Goal: Information Seeking & Learning: Check status

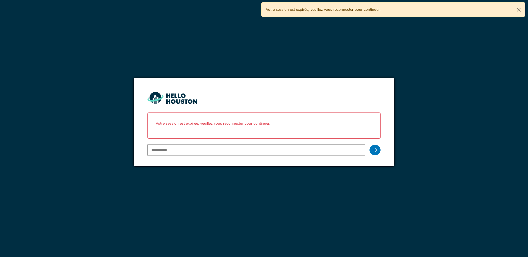
type input "**********"
click at [374, 148] on icon at bounding box center [375, 150] width 4 height 4
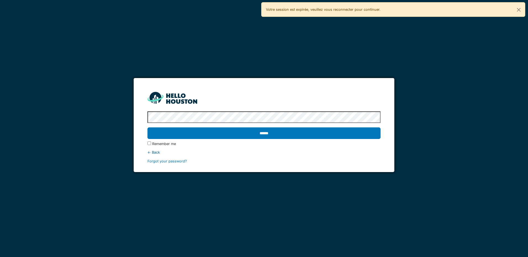
click at [148, 128] on input "******" at bounding box center [264, 134] width 233 height 12
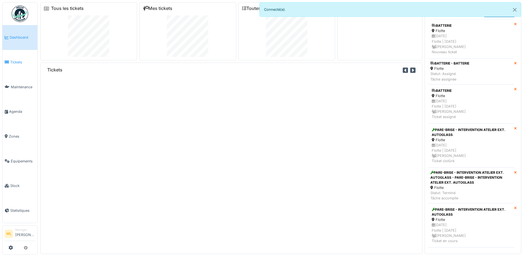
click at [17, 61] on span "Tickets" at bounding box center [22, 62] width 25 height 5
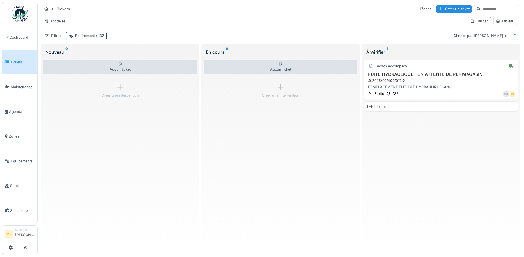
click at [91, 37] on div "Équipement : 132" at bounding box center [89, 35] width 29 height 5
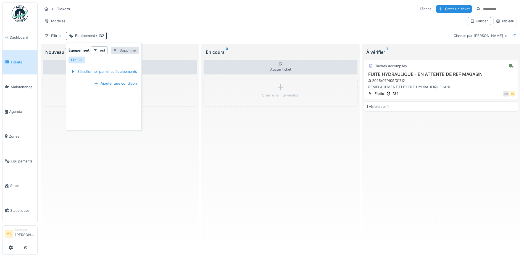
click at [132, 51] on div "Supprimer" at bounding box center [125, 50] width 28 height 7
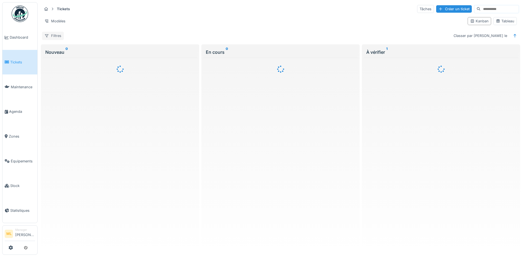
click at [57, 36] on div "Filtres" at bounding box center [53, 36] width 22 height 8
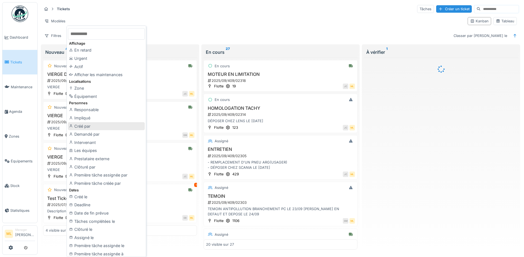
click at [86, 128] on div "Créé par" at bounding box center [106, 126] width 77 height 8
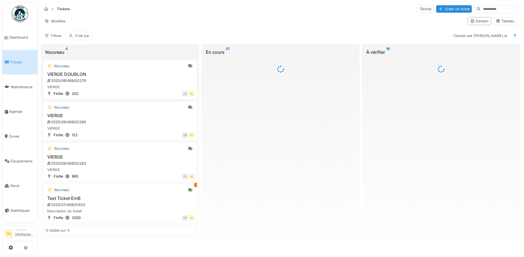
click at [83, 36] on div "Créé par" at bounding box center [82, 35] width 14 height 5
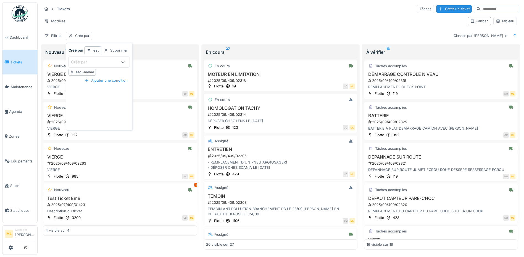
click at [98, 60] on div "Créé par" at bounding box center [94, 62] width 46 height 6
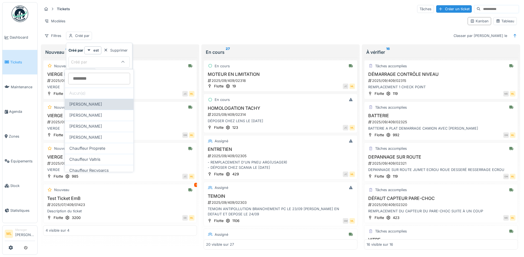
click at [89, 102] on span "Antonio Ieraci" at bounding box center [85, 104] width 33 height 6
type input "*****"
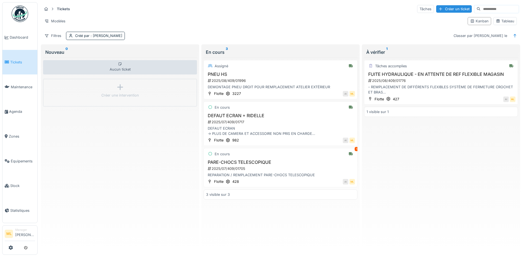
click at [171, 19] on div "Modèles" at bounding box center [252, 21] width 421 height 8
click at [257, 131] on div "DEFAUT ECRAN -> PLUS DE CAMERA ET ACCESSOIRE NON PRIS EN CHARGE RENDEZ-VOUS CON…" at bounding box center [280, 131] width 149 height 10
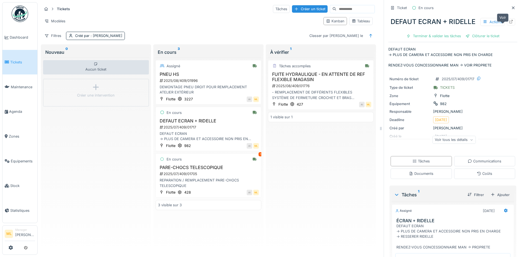
click at [509, 23] on icon at bounding box center [511, 22] width 4 height 4
click at [19, 159] on span "Équipements" at bounding box center [23, 161] width 24 height 5
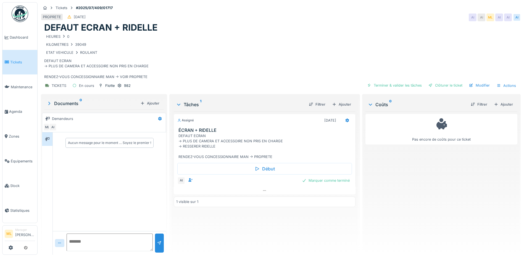
click at [274, 55] on div "ETAT VEHICULE ROULANT" at bounding box center [280, 52] width 473 height 7
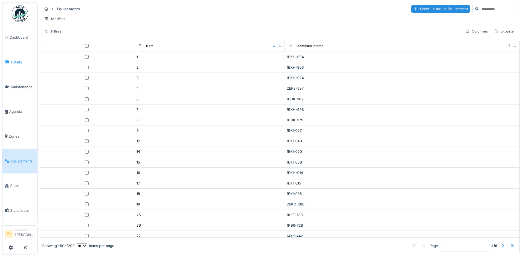
click at [19, 62] on span "Tickets" at bounding box center [22, 62] width 25 height 5
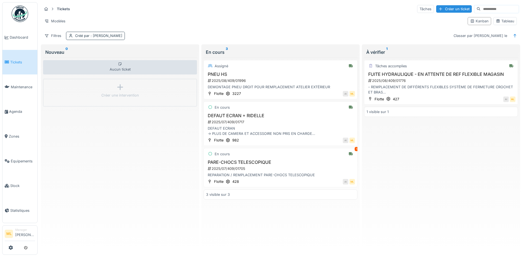
click at [89, 36] on div "Créé par : [PERSON_NAME]" at bounding box center [98, 35] width 47 height 5
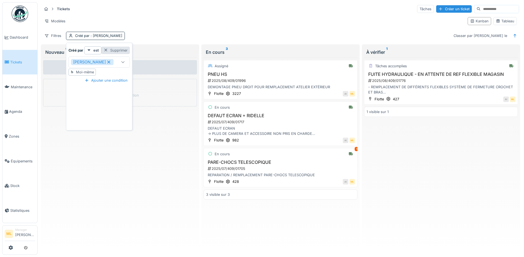
click at [120, 52] on div "Supprimer" at bounding box center [115, 50] width 28 height 7
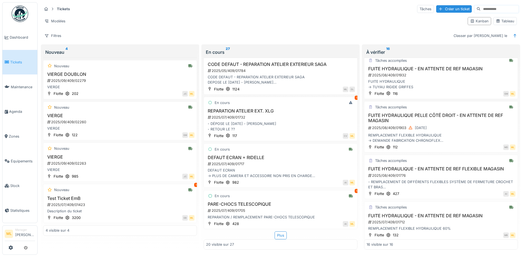
scroll to position [532, 0]
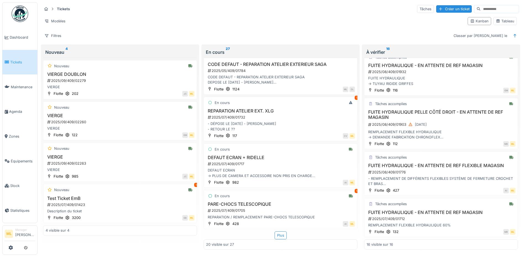
click at [17, 64] on span "Tickets" at bounding box center [22, 62] width 25 height 5
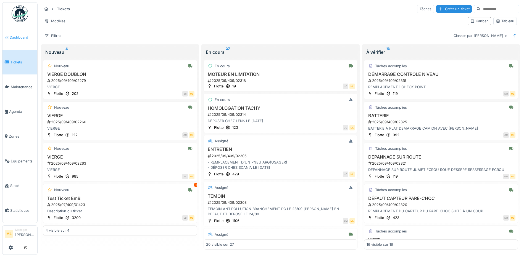
click at [25, 39] on span "Dashboard" at bounding box center [22, 37] width 25 height 5
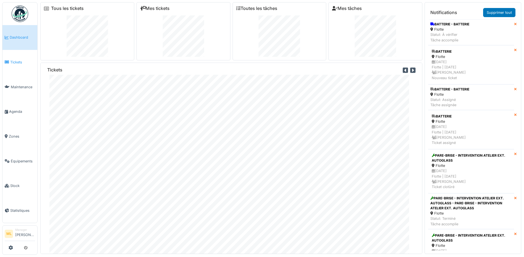
click at [15, 63] on span "Tickets" at bounding box center [22, 62] width 25 height 5
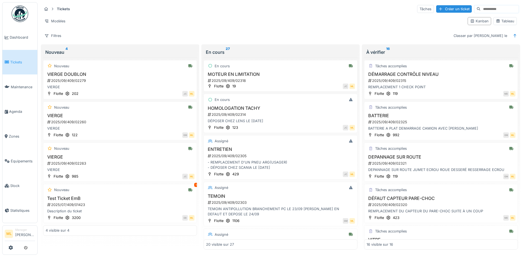
click at [486, 9] on input at bounding box center [500, 9] width 38 height 8
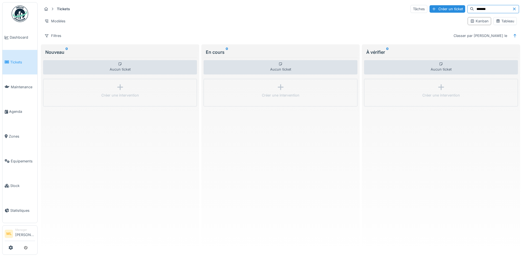
type input "*******"
click at [512, 9] on icon at bounding box center [514, 9] width 4 height 4
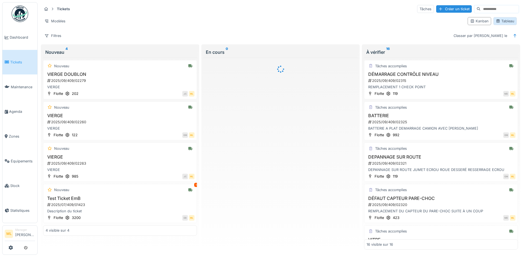
click at [502, 21] on div "Tableau" at bounding box center [505, 21] width 19 height 5
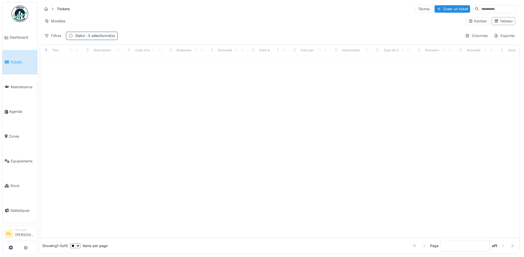
click at [93, 39] on div "Statut : 5 sélectionné(s)" at bounding box center [92, 36] width 52 height 8
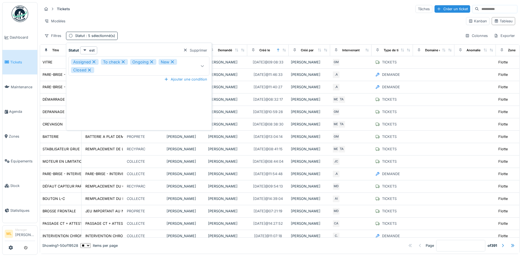
click at [94, 62] on icon at bounding box center [94, 61] width 3 height 3
type input "**********"
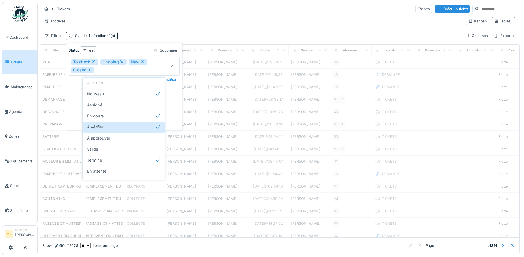
click at [159, 17] on div "Modèles" at bounding box center [252, 21] width 420 height 8
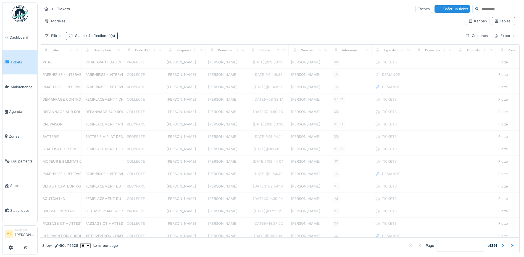
click at [103, 35] on span ": 4 sélectionné(s)" at bounding box center [100, 36] width 30 height 4
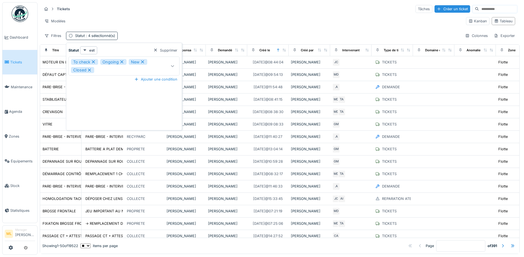
click at [142, 62] on icon at bounding box center [142, 61] width 3 height 3
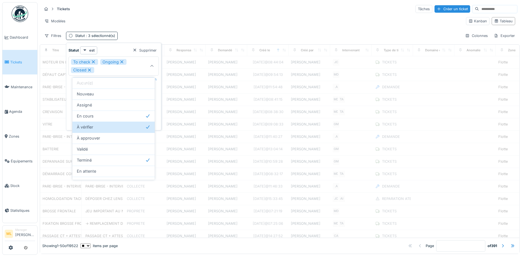
click at [123, 62] on icon at bounding box center [121, 62] width 5 height 4
click at [94, 61] on icon at bounding box center [93, 61] width 3 height 3
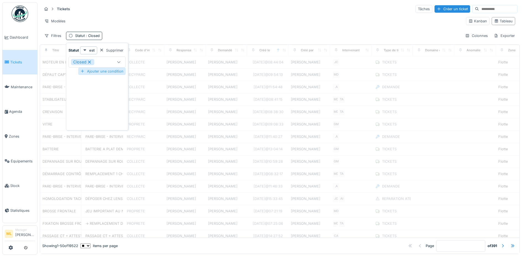
type input "******"
click at [90, 62] on icon at bounding box center [89, 62] width 5 height 4
click at [168, 27] on div "Modèles Kanban Tableau" at bounding box center [279, 21] width 475 height 12
click at [77, 33] on div "Statut" at bounding box center [76, 36] width 21 height 8
click at [118, 51] on div "Supprimer" at bounding box center [111, 50] width 28 height 7
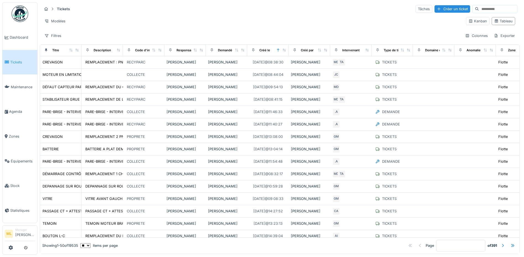
click at [482, 10] on input at bounding box center [498, 9] width 38 height 8
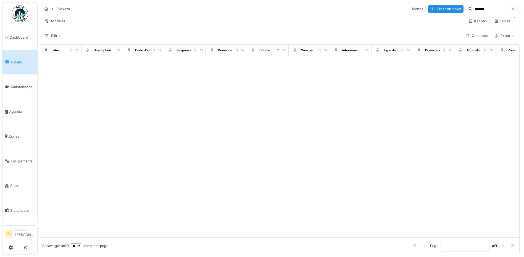
type input "*******"
click at [510, 9] on icon at bounding box center [512, 9] width 4 height 4
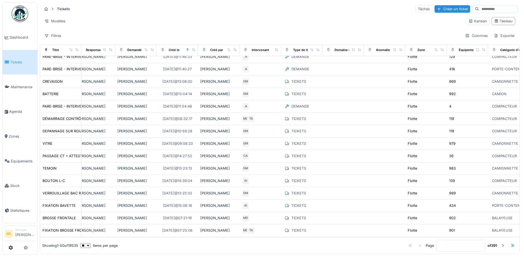
scroll to position [55, 92]
click at [479, 10] on input at bounding box center [498, 9] width 38 height 8
click at [57, 37] on div "Filtres" at bounding box center [53, 36] width 22 height 8
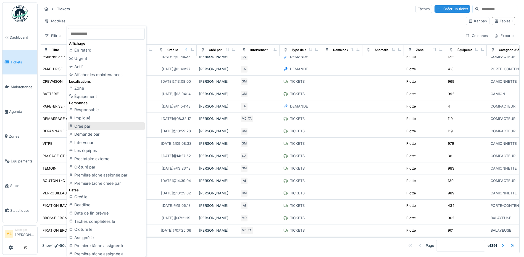
click at [95, 127] on div "Créé par" at bounding box center [106, 126] width 77 height 8
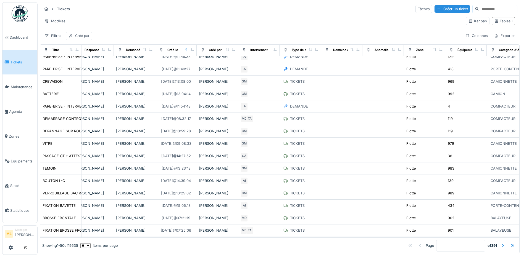
click at [83, 37] on div "Créé par" at bounding box center [82, 35] width 14 height 5
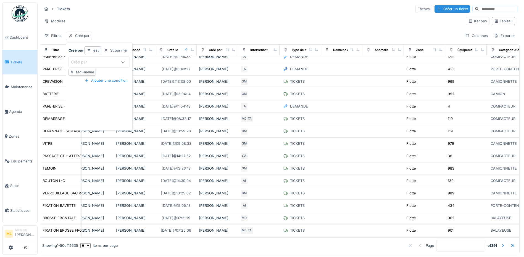
click at [92, 61] on div "Créé par" at bounding box center [83, 62] width 24 height 6
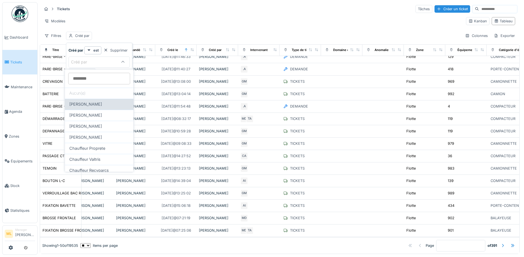
click at [92, 107] on span "Antonio Ieraci" at bounding box center [85, 104] width 33 height 6
type input "*****"
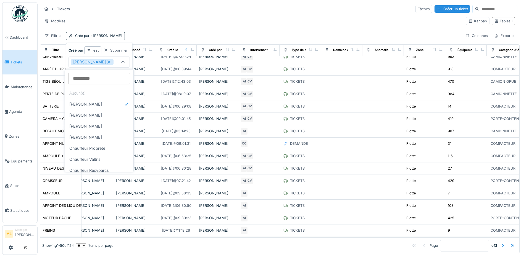
scroll to position [0, 92]
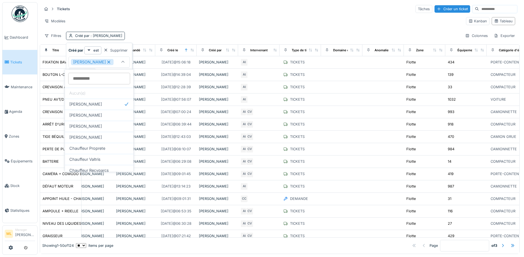
click at [162, 15] on div "Tickets Tâches Créer un ticket Modèles Kanban Tableau Filtres Créé par : Antoni…" at bounding box center [280, 22] width 480 height 40
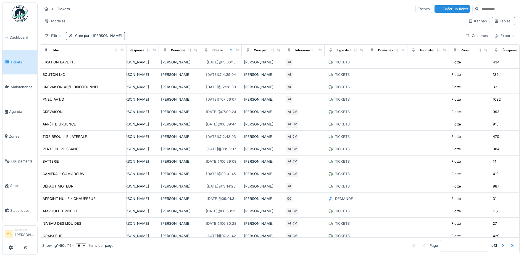
drag, startPoint x: 78, startPoint y: 50, endPoint x: 123, endPoint y: 55, distance: 45.3
click at [123, 55] on th "Titre" at bounding box center [83, 51] width 86 height 12
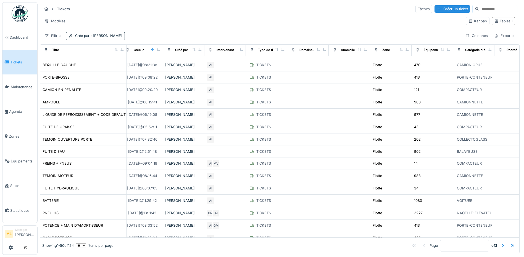
scroll to position [420, 227]
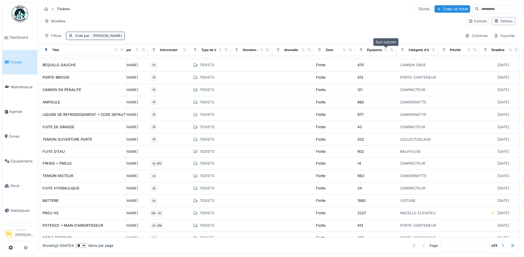
click at [386, 50] on icon at bounding box center [386, 49] width 4 height 3
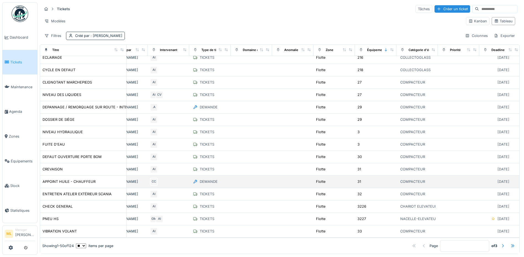
scroll to position [3, 0]
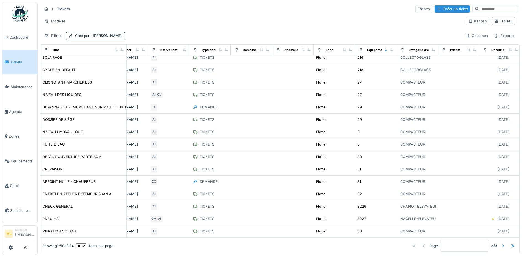
click at [501, 244] on div at bounding box center [503, 246] width 4 height 5
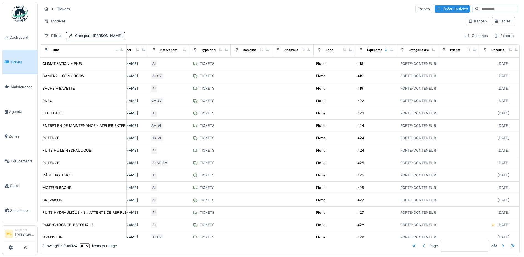
scroll to position [448, 227]
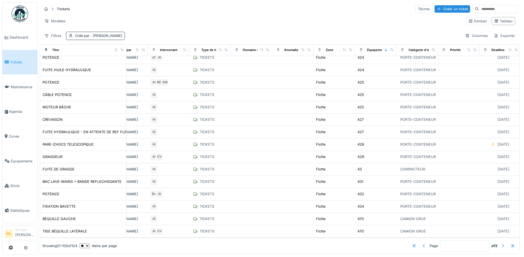
click at [501, 244] on div at bounding box center [503, 246] width 4 height 5
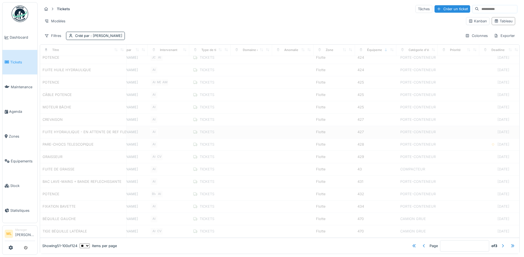
type input "*"
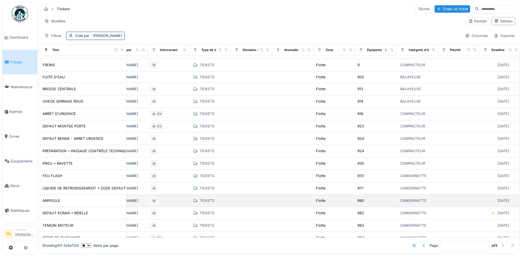
scroll to position [14, 227]
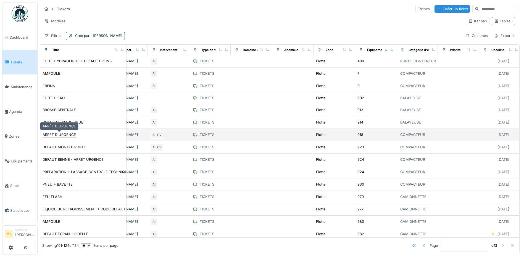
click at [70, 132] on div "ARRÊT D'URGENCE" at bounding box center [59, 134] width 33 height 5
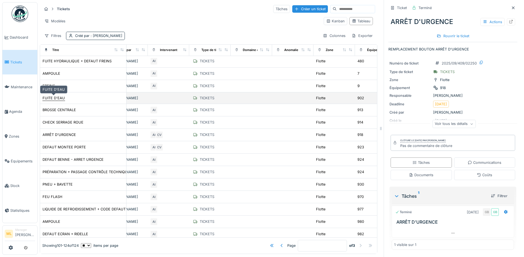
click at [60, 96] on div "FUITE D'EAU" at bounding box center [54, 98] width 22 height 5
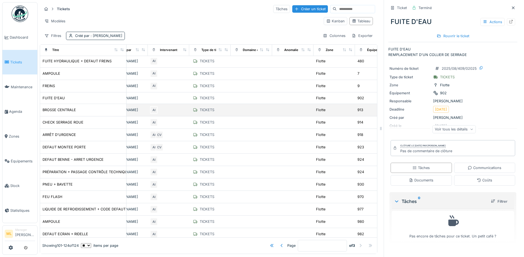
click at [60, 104] on td "BROSSE CENTRALE" at bounding box center [83, 110] width 86 height 12
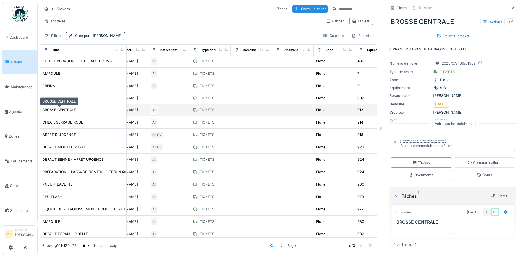
click at [61, 107] on div "BROSSE CENTRALE" at bounding box center [59, 109] width 33 height 5
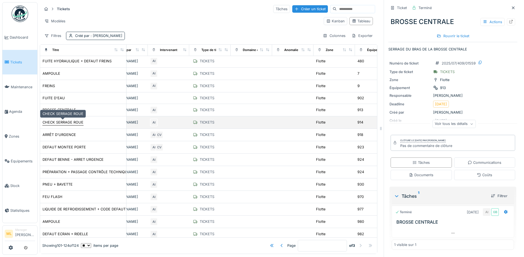
click at [62, 120] on div "CHECK SERRAGE ROUE" at bounding box center [63, 122] width 41 height 5
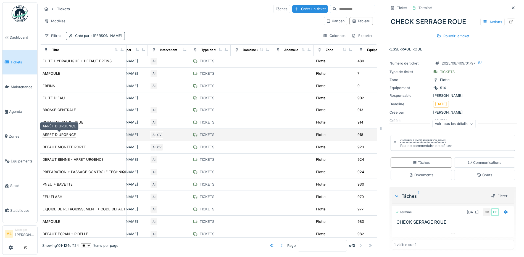
click at [65, 132] on div "ARRÊT D'URGENCE" at bounding box center [59, 134] width 33 height 5
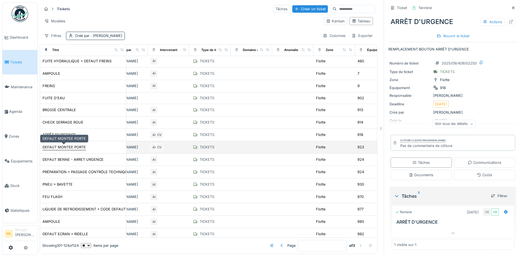
click at [69, 145] on div "DEFAUT MONTEE PORTE" at bounding box center [64, 147] width 43 height 5
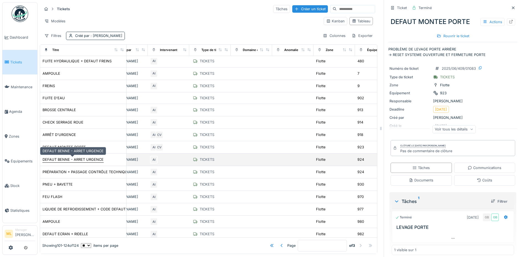
click at [64, 157] on div "DEFAUT BENNE - ARRET URGENCE" at bounding box center [73, 159] width 61 height 5
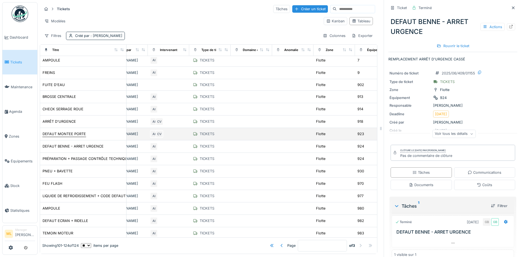
scroll to position [69, 227]
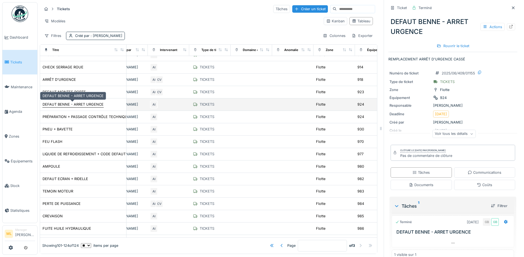
click at [61, 102] on div "DEFAUT BENNE - ARRET URGENCE" at bounding box center [73, 104] width 61 height 5
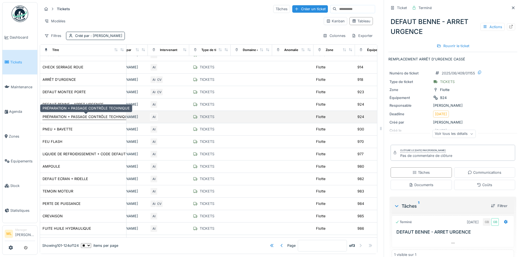
click at [62, 114] on div "PRÉPARATION + PASSAGE CONTRÔLE TECHNIQUE" at bounding box center [86, 116] width 87 height 5
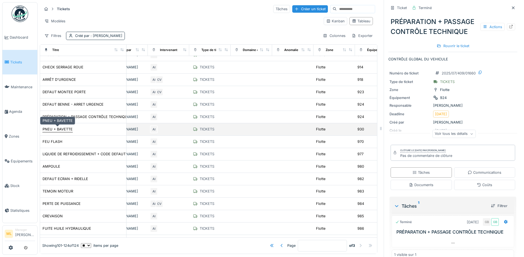
click at [62, 127] on div "PNEU + BAVETTE" at bounding box center [58, 129] width 30 height 5
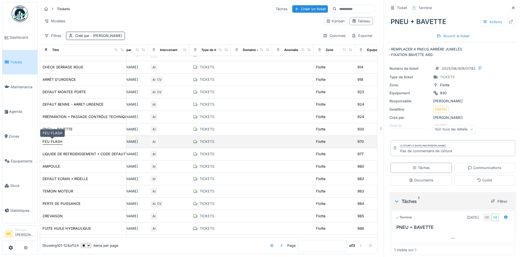
click at [56, 139] on div "FEU FLASH" at bounding box center [53, 141] width 20 height 5
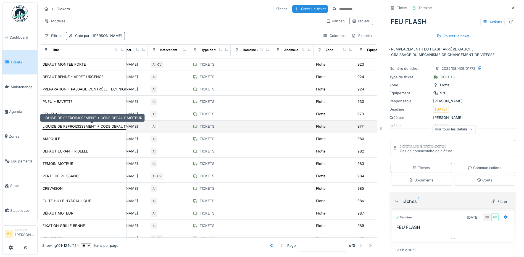
click at [61, 124] on div "LIQUIDE DE REFROIDISSEMENT + CODE DEFAUT MOTEUR" at bounding box center [93, 126] width 100 height 5
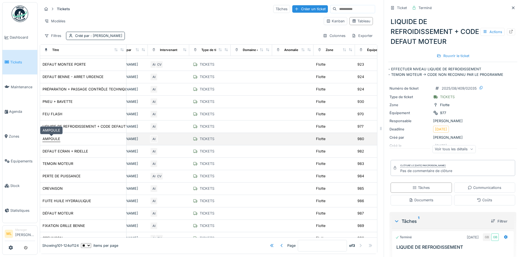
click at [56, 137] on div "AMPOULE" at bounding box center [52, 138] width 18 height 5
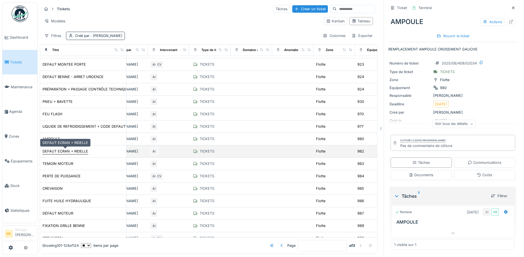
click at [54, 149] on div "DEFAUT ECRAN + RIDELLE" at bounding box center [66, 151] width 46 height 5
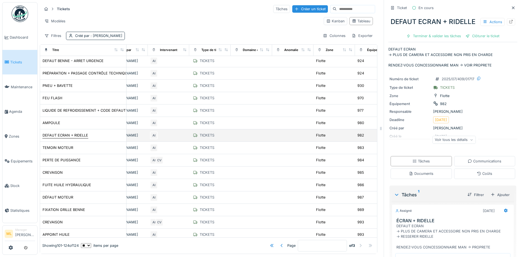
scroll to position [124, 227]
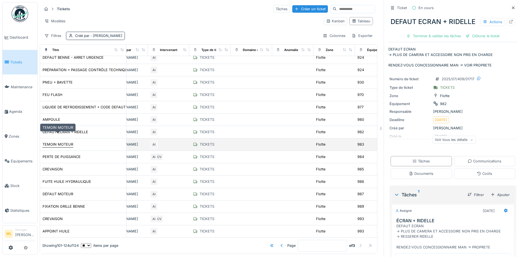
click at [67, 142] on div "TEMOIN MOTEUR" at bounding box center [58, 144] width 31 height 5
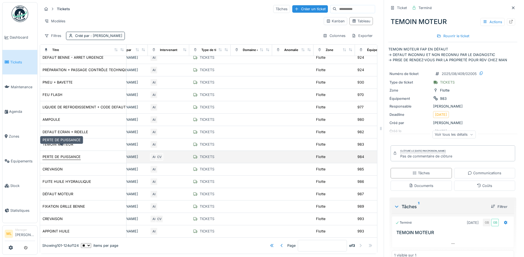
click at [52, 154] on div "PERTE DE PUISSANCE" at bounding box center [62, 156] width 38 height 5
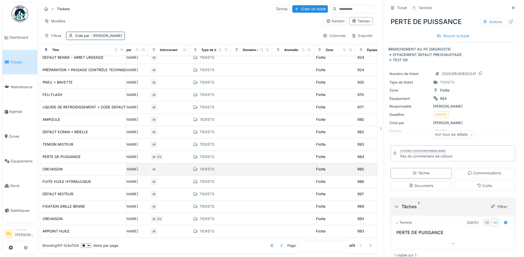
click at [53, 164] on td "CREVAISON" at bounding box center [83, 170] width 86 height 12
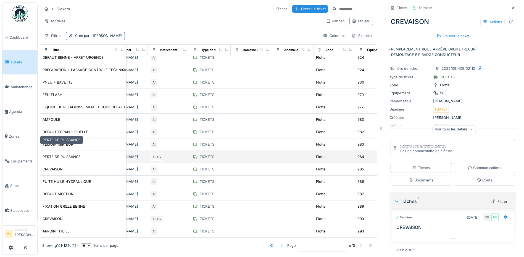
click at [64, 154] on div "PERTE DE PUISSANCE" at bounding box center [62, 156] width 38 height 5
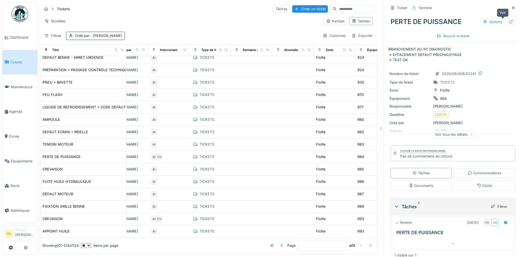
click at [509, 20] on icon at bounding box center [511, 22] width 4 height 4
